Goal: Transaction & Acquisition: Purchase product/service

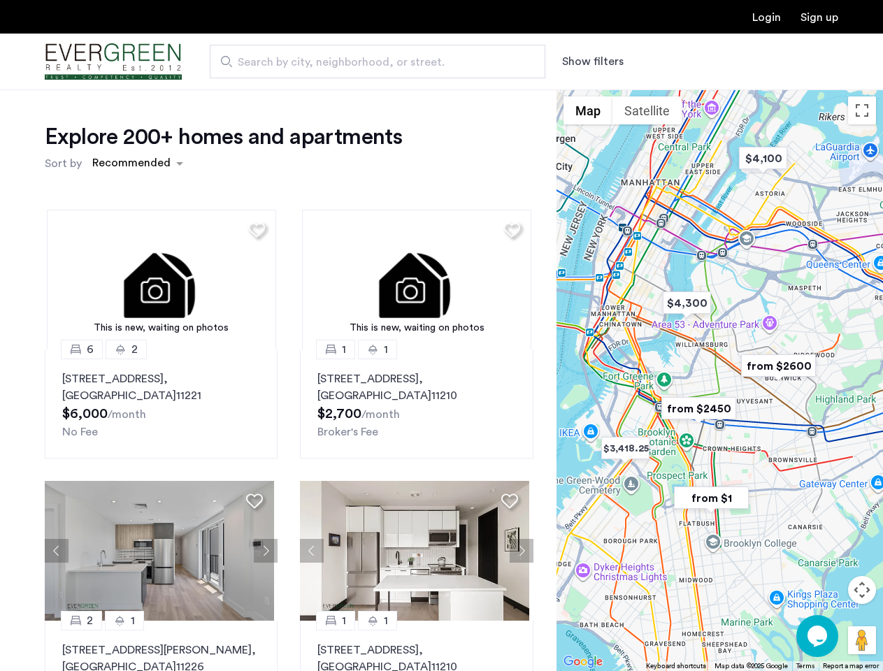
click at [592, 62] on button "Show filters" at bounding box center [593, 61] width 62 height 17
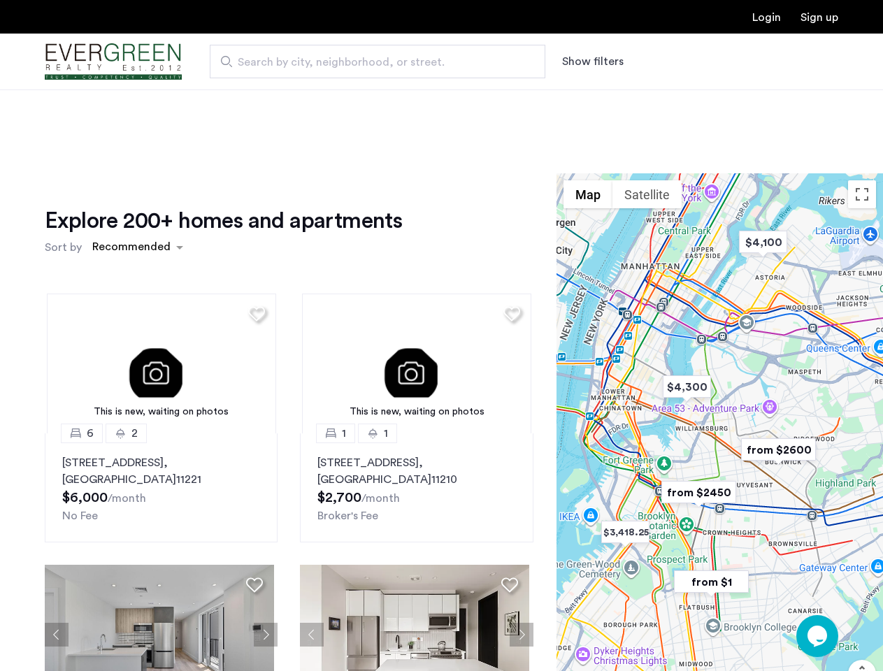
click at [137, 164] on div "Explore 200+ homes and apartments Sort by Recommended This is new, waiting on p…" at bounding box center [441, 468] width 883 height 757
click at [255, 229] on h1 "Explore 200+ homes and apartments" at bounding box center [223, 221] width 357 height 28
click at [159, 280] on div "Explore 200+ homes and apartments Sort by Recommended This is new, waiting on p…" at bounding box center [289, 482] width 489 height 550
click at [159, 404] on img at bounding box center [161, 364] width 229 height 140
click at [506, 229] on div "Explore 200+ homes and apartments Sort by Recommended" at bounding box center [289, 233] width 489 height 53
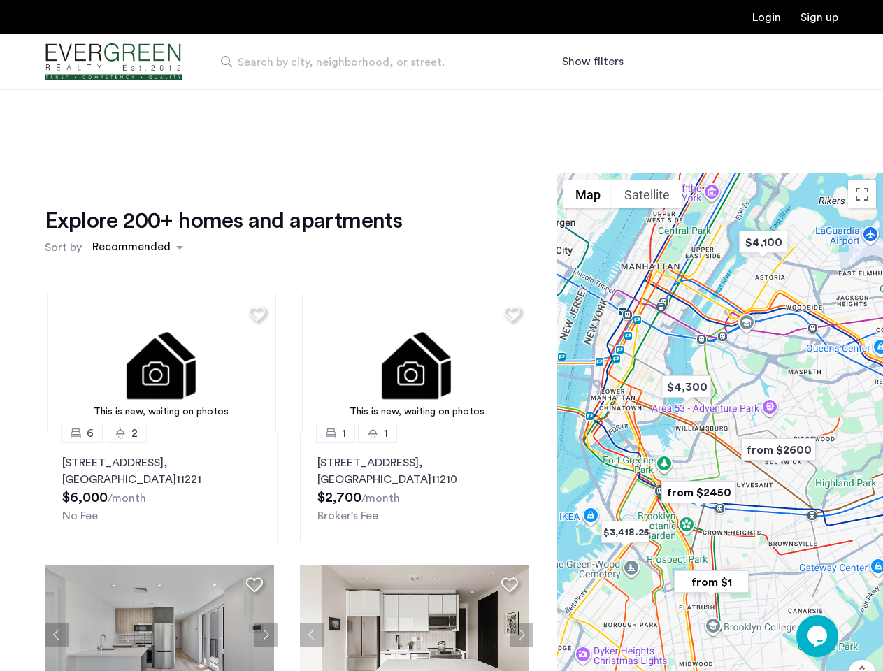
click at [411, 280] on div "Explore 200+ homes and apartments Sort by Recommended This is new, waiting on p…" at bounding box center [289, 482] width 489 height 550
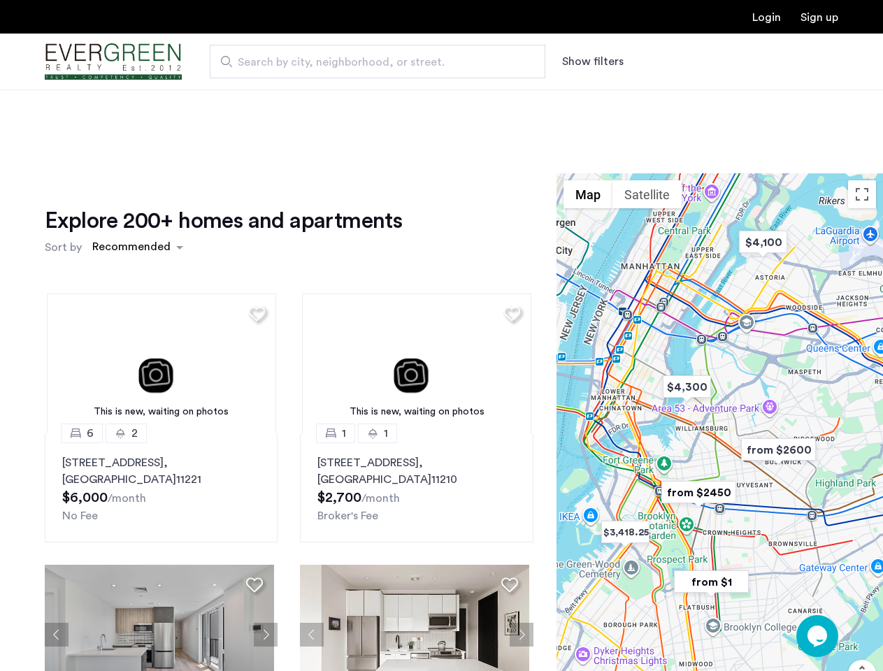
click at [411, 404] on img at bounding box center [416, 364] width 229 height 140
click at [57, 551] on div "This is new, waiting on photos 6 2 [STREET_ADDRESS] $6,000 /month No Fee This i…" at bounding box center [289, 520] width 511 height 474
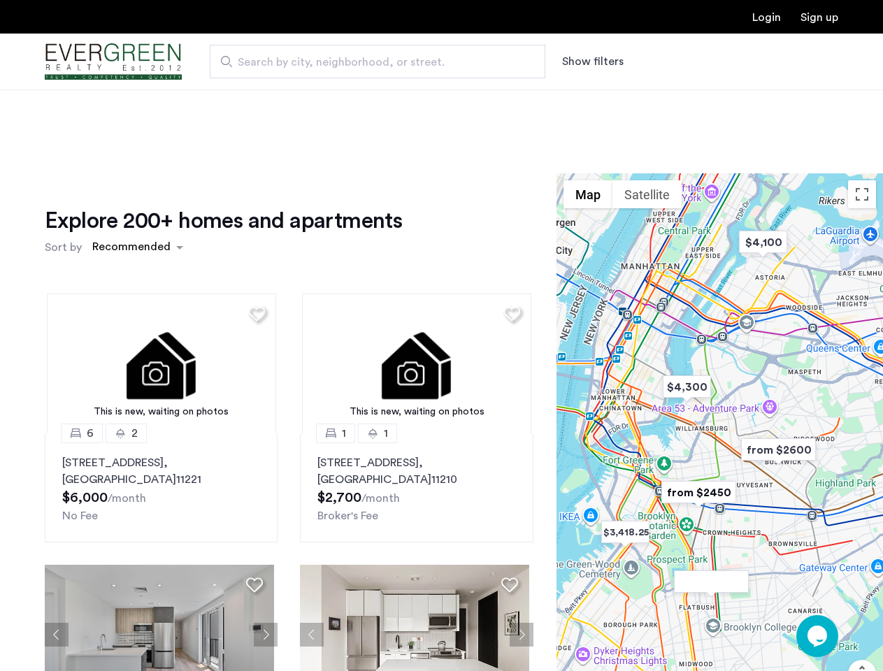
click at [255, 501] on div "[STREET_ADDRESS] $6,000 /month No Fee" at bounding box center [161, 490] width 198 height 70
